Goal: Task Accomplishment & Management: Manage account settings

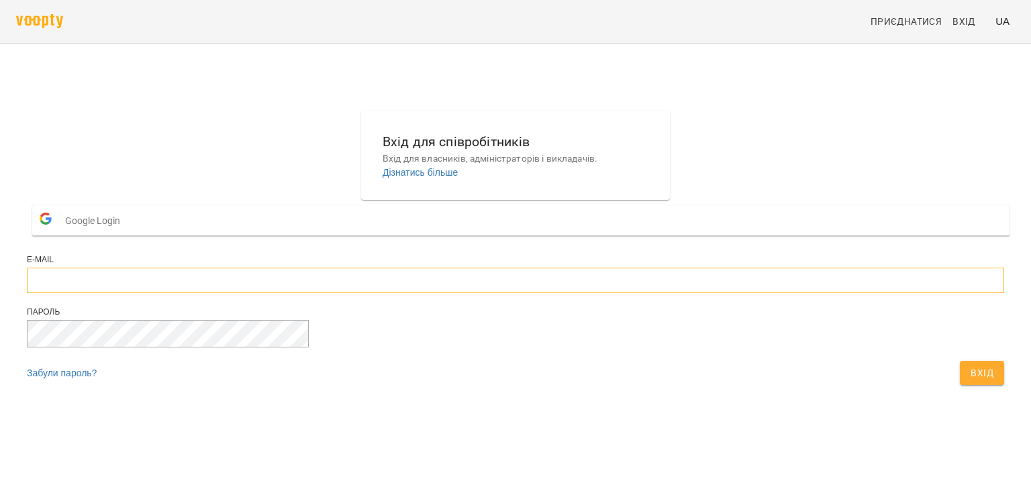
type input "**********"
click at [959, 385] on button "Вхід" at bounding box center [981, 373] width 44 height 24
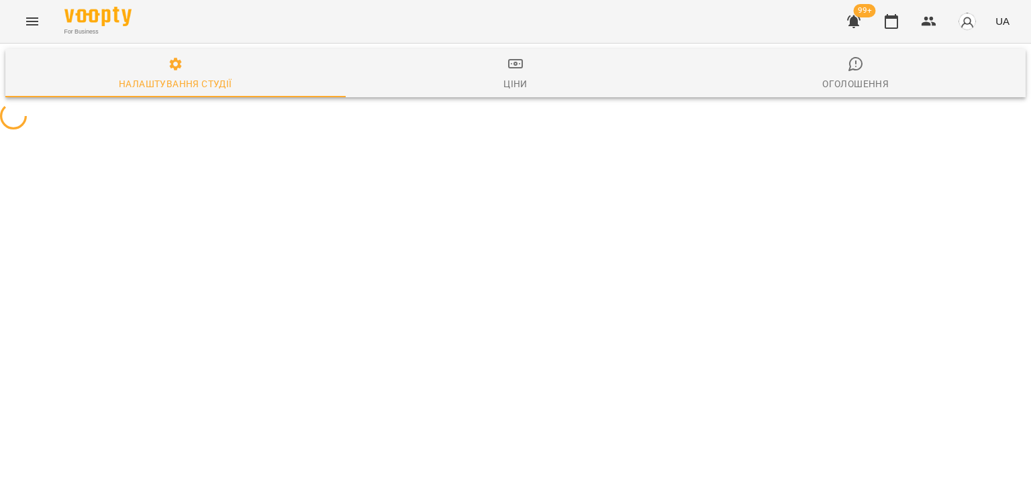
select select "**"
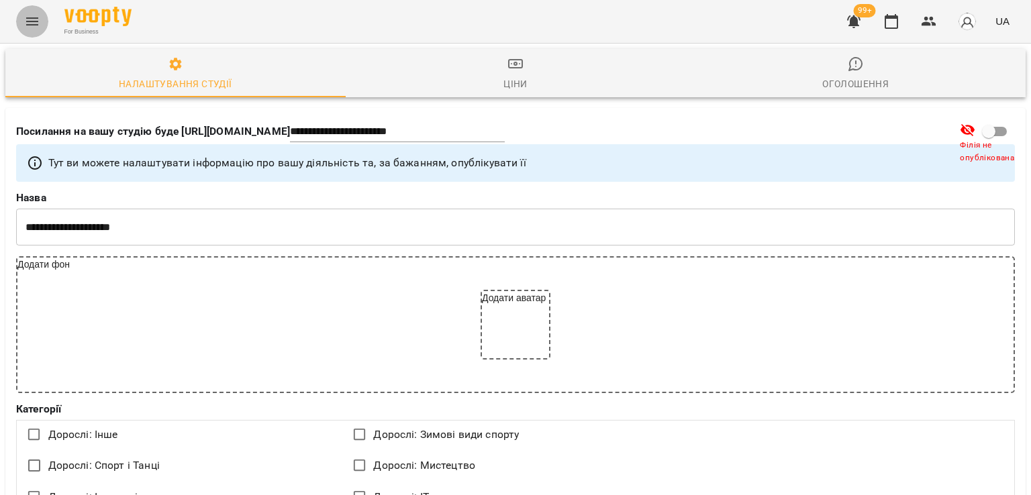
click at [26, 11] on button "Menu" at bounding box center [32, 21] width 32 height 32
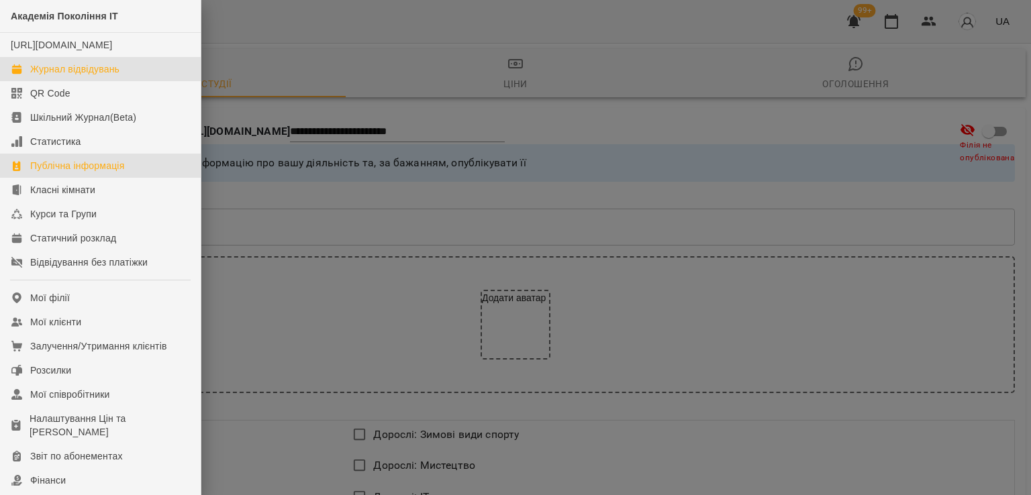
click at [57, 75] on link "Журнал відвідувань" at bounding box center [100, 69] width 201 height 24
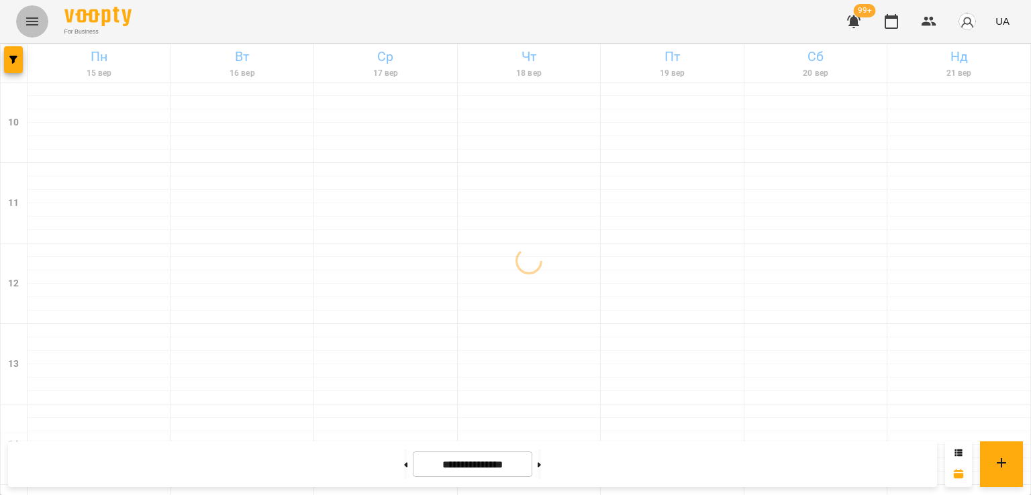
click at [27, 19] on icon "Menu" at bounding box center [32, 21] width 16 height 16
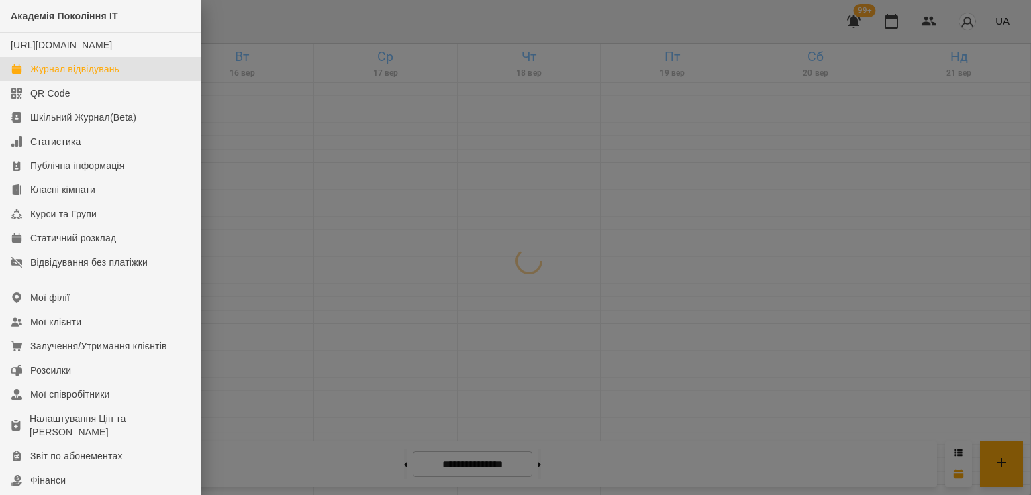
drag, startPoint x: 411, startPoint y: 293, endPoint x: 280, endPoint y: 240, distance: 141.8
click at [409, 288] on div at bounding box center [515, 247] width 1031 height 495
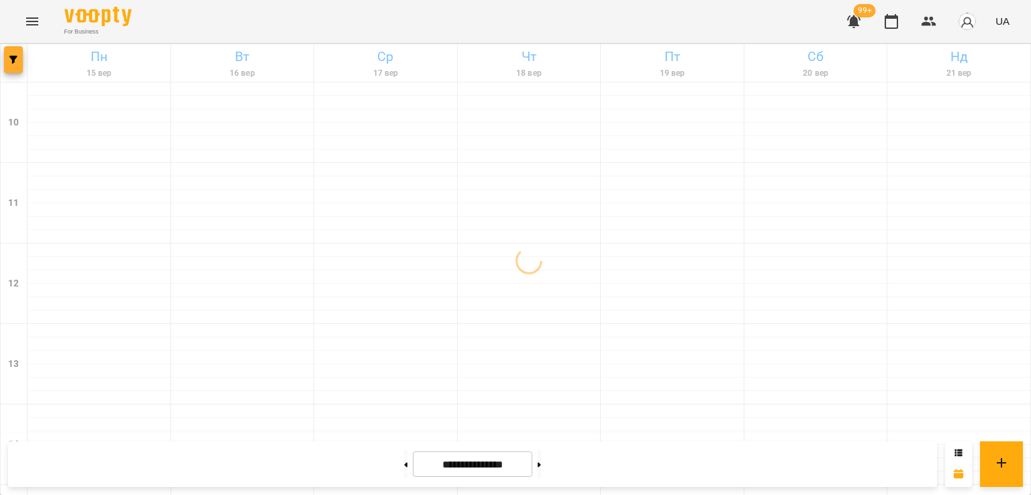
click at [13, 62] on icon "button" at bounding box center [13, 60] width 8 height 8
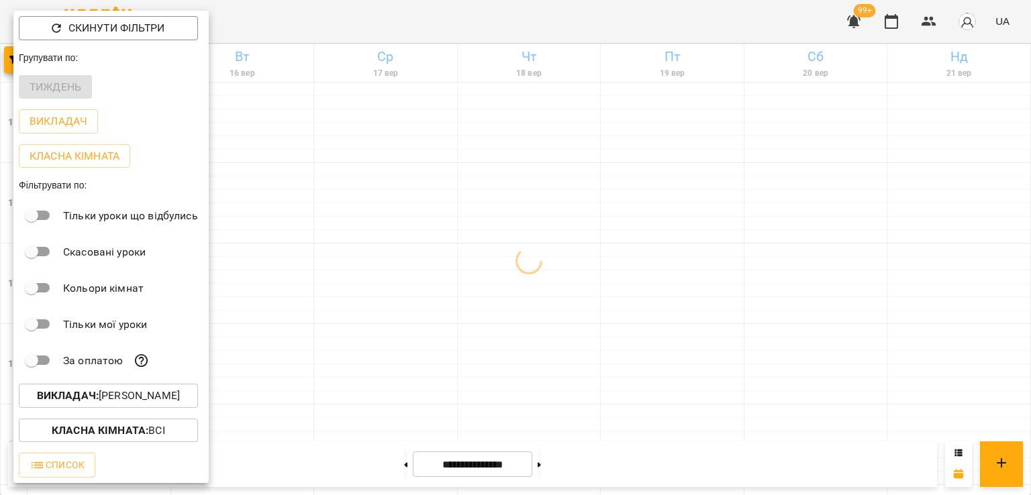
click at [126, 394] on p "Викладач : Надія Шрай" at bounding box center [108, 396] width 143 height 16
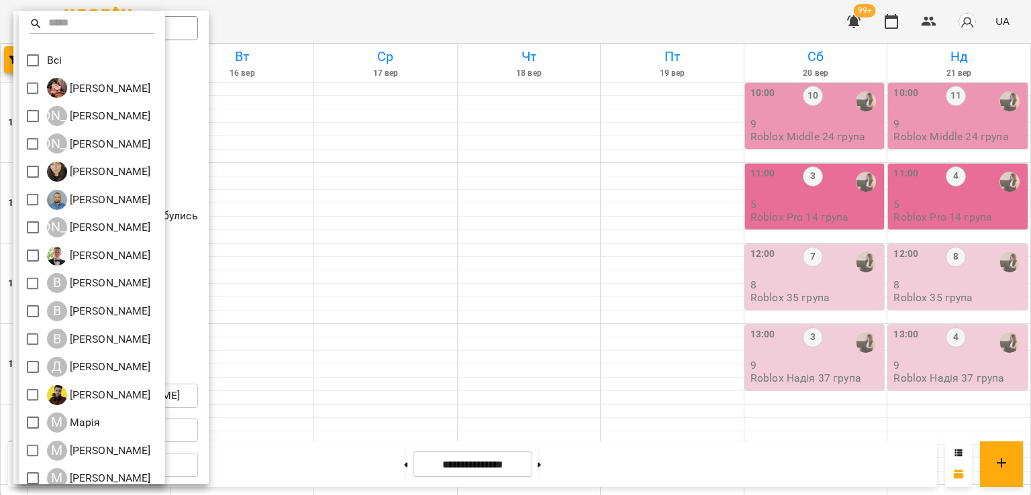
click at [529, 336] on div at bounding box center [515, 247] width 1031 height 495
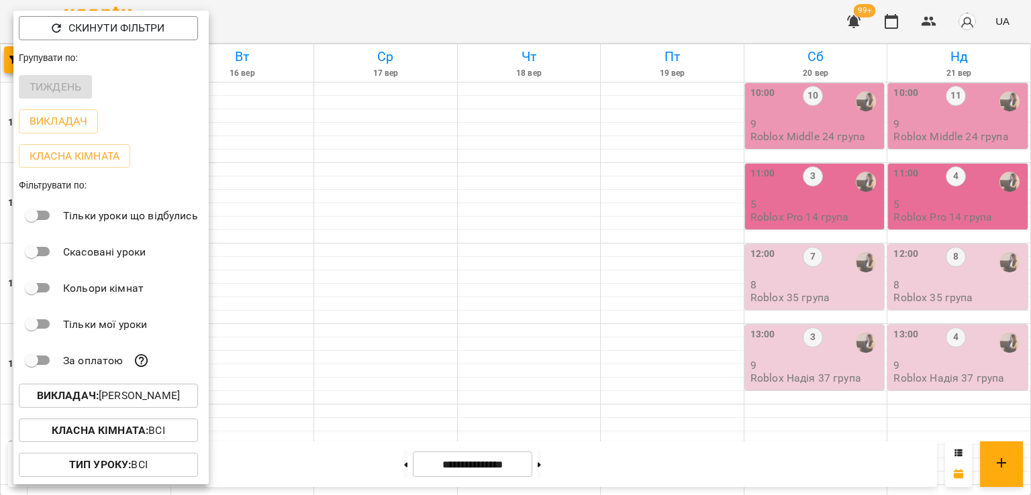
click at [592, 269] on div at bounding box center [515, 247] width 1031 height 495
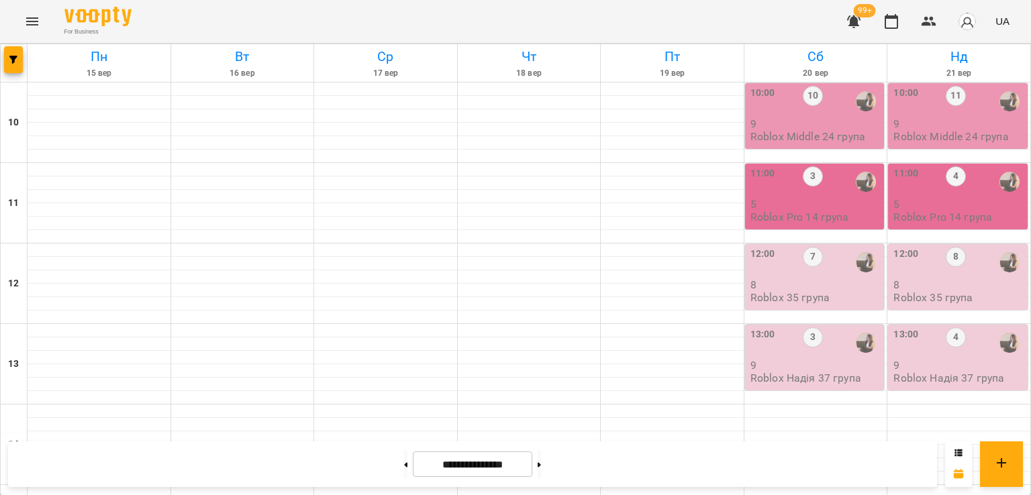
scroll to position [537, 0]
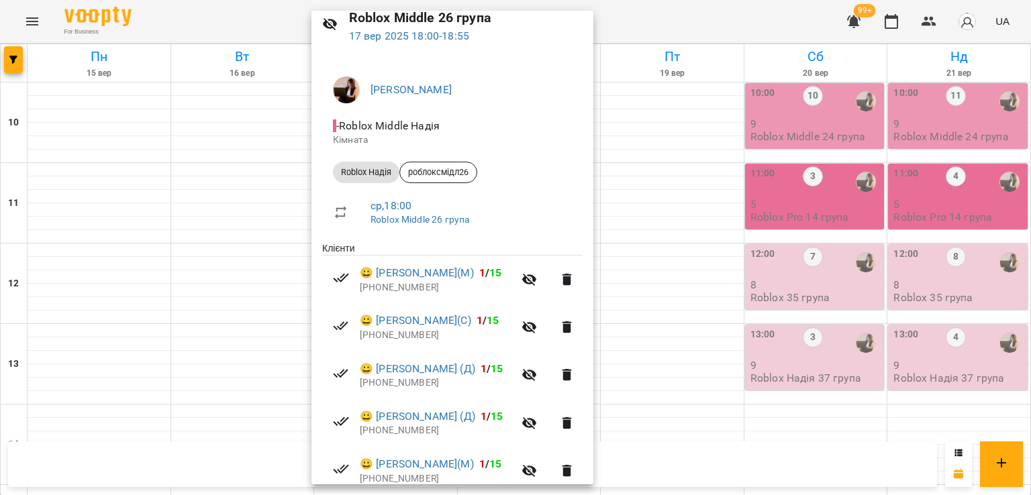
scroll to position [258, 0]
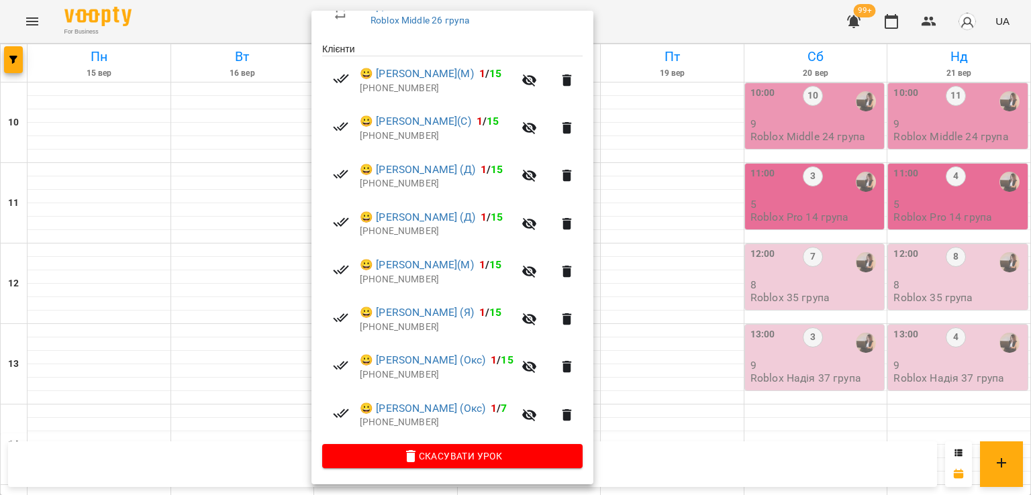
drag, startPoint x: 215, startPoint y: 295, endPoint x: 185, endPoint y: 242, distance: 61.3
click at [209, 282] on div at bounding box center [515, 247] width 1031 height 495
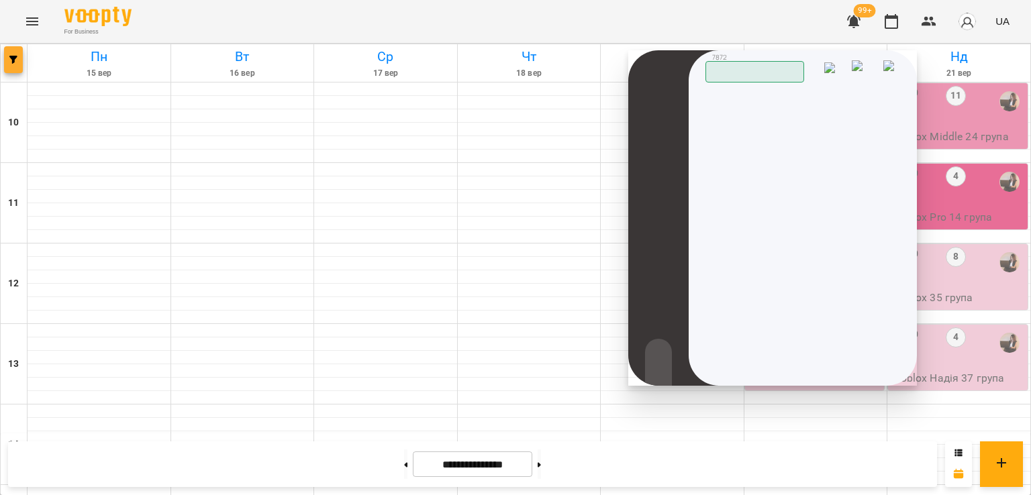
click at [6, 57] on span "button" at bounding box center [13, 60] width 19 height 8
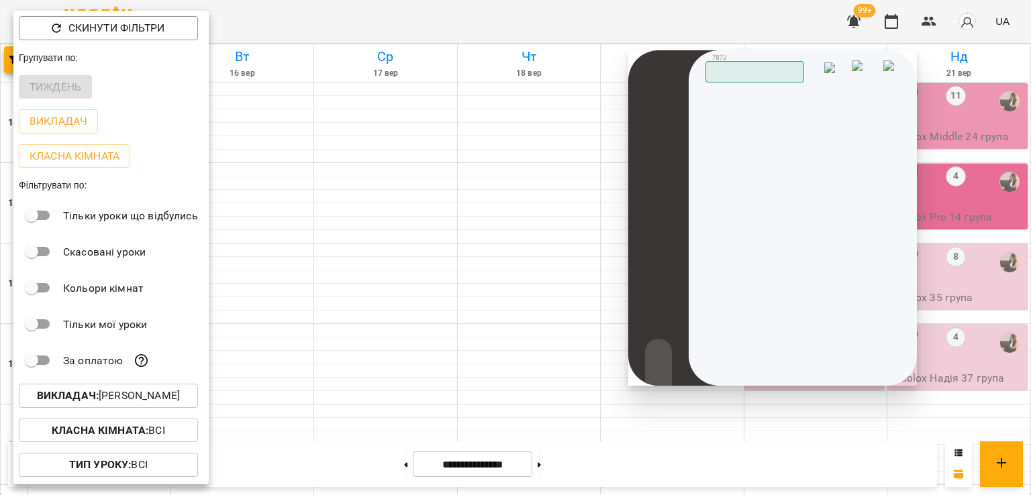
click at [164, 403] on p "Викладач : Надія Шрай" at bounding box center [108, 396] width 143 height 16
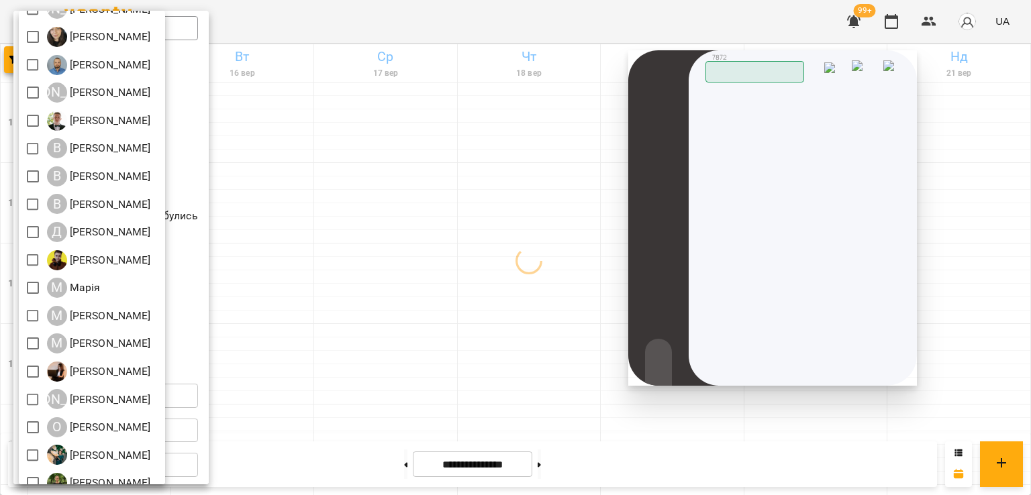
scroll to position [206, 0]
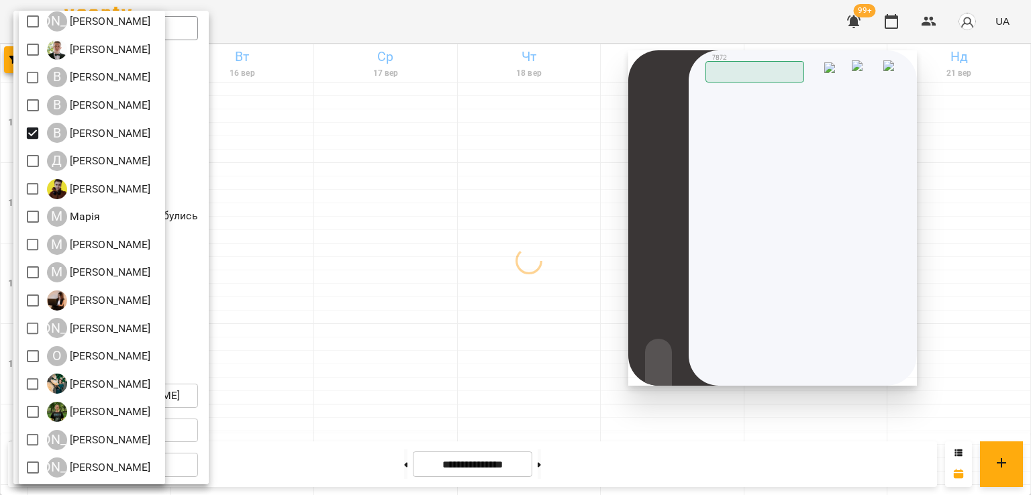
drag, startPoint x: 364, startPoint y: 211, endPoint x: 446, endPoint y: 274, distance: 102.8
click at [373, 216] on div at bounding box center [515, 247] width 1031 height 495
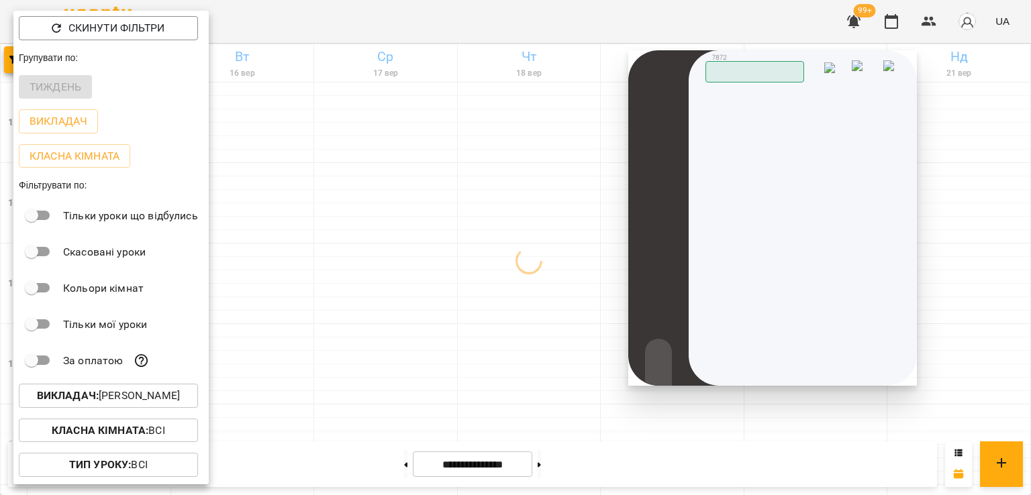
click at [455, 308] on div at bounding box center [515, 247] width 1031 height 495
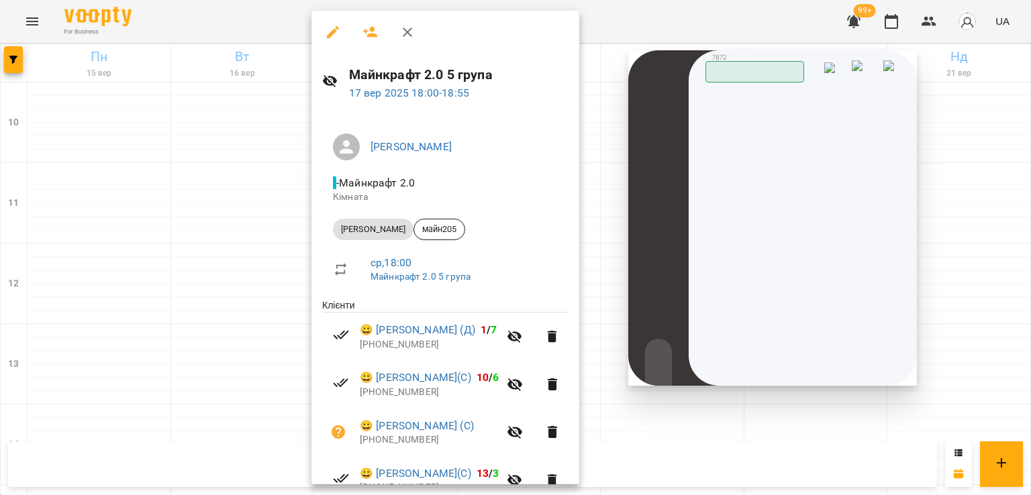
click at [209, 318] on div at bounding box center [515, 247] width 1031 height 495
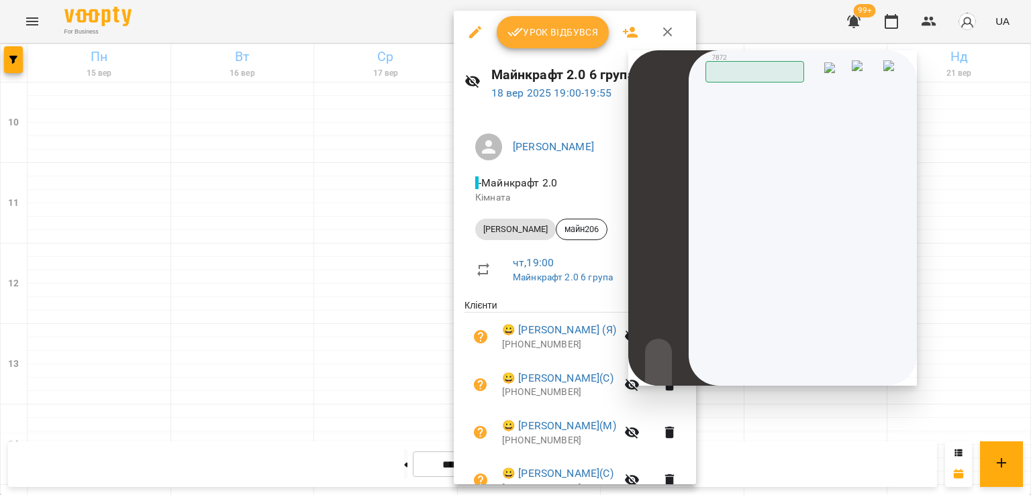
scroll to position [163, 0]
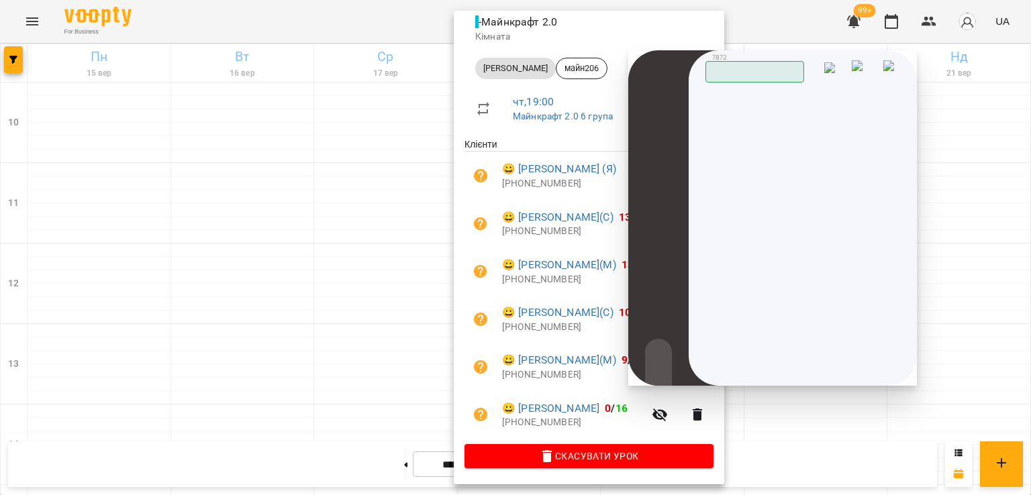
click at [362, 229] on div at bounding box center [515, 247] width 1031 height 495
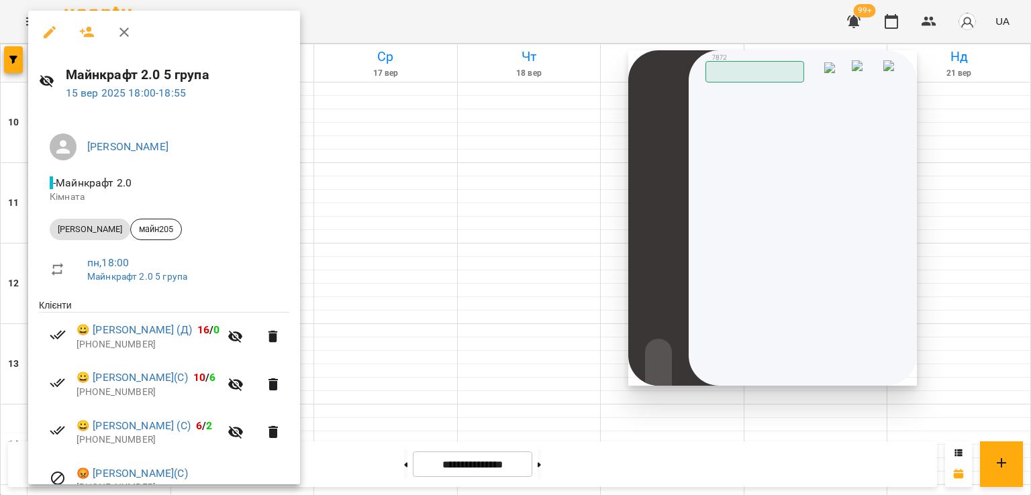
click at [447, 225] on div at bounding box center [515, 247] width 1031 height 495
